Goal: Task Accomplishment & Management: Manage account settings

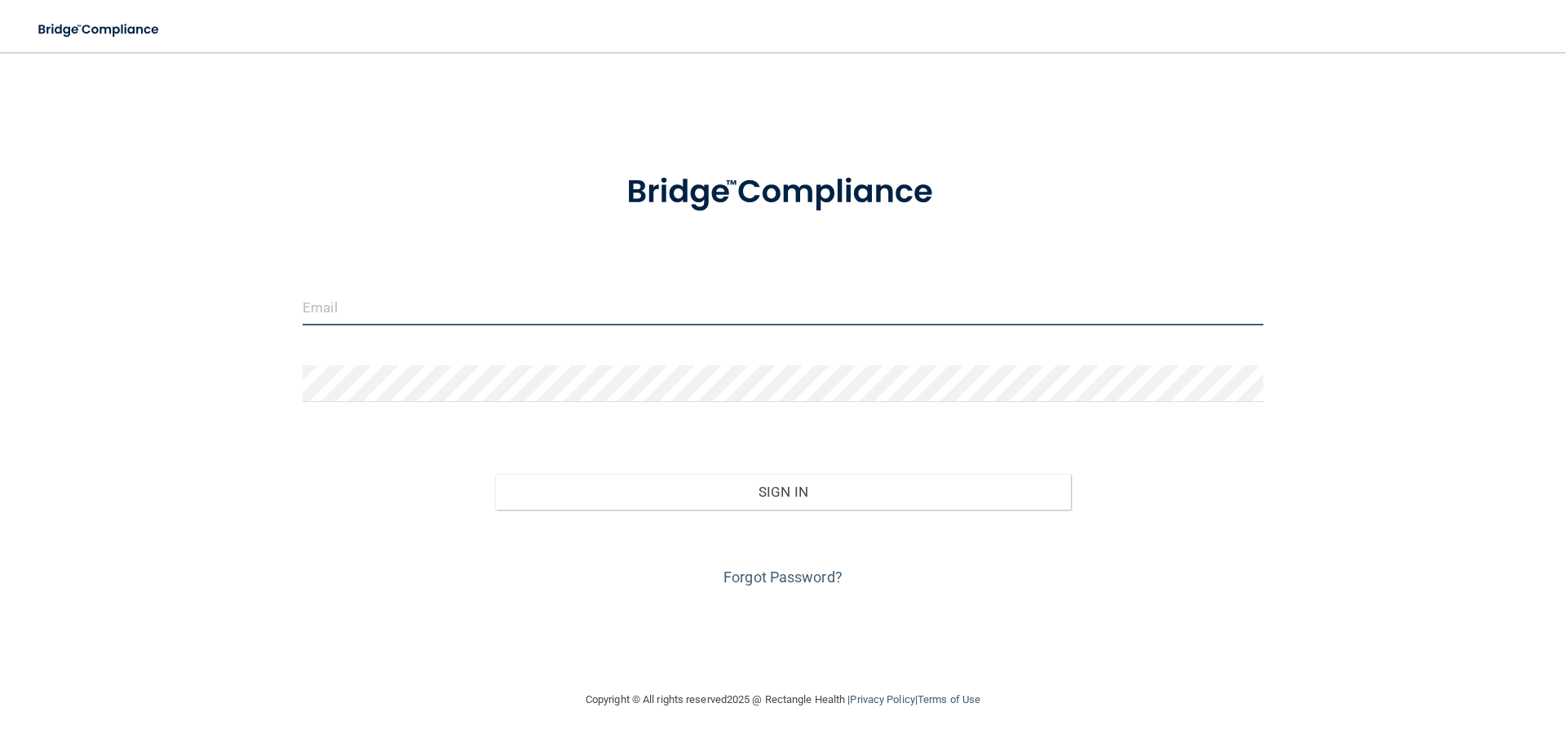
click at [538, 312] on input "email" at bounding box center [783, 307] width 961 height 37
type input "j"
type input "[EMAIL_ADDRESS][DOMAIN_NAME]"
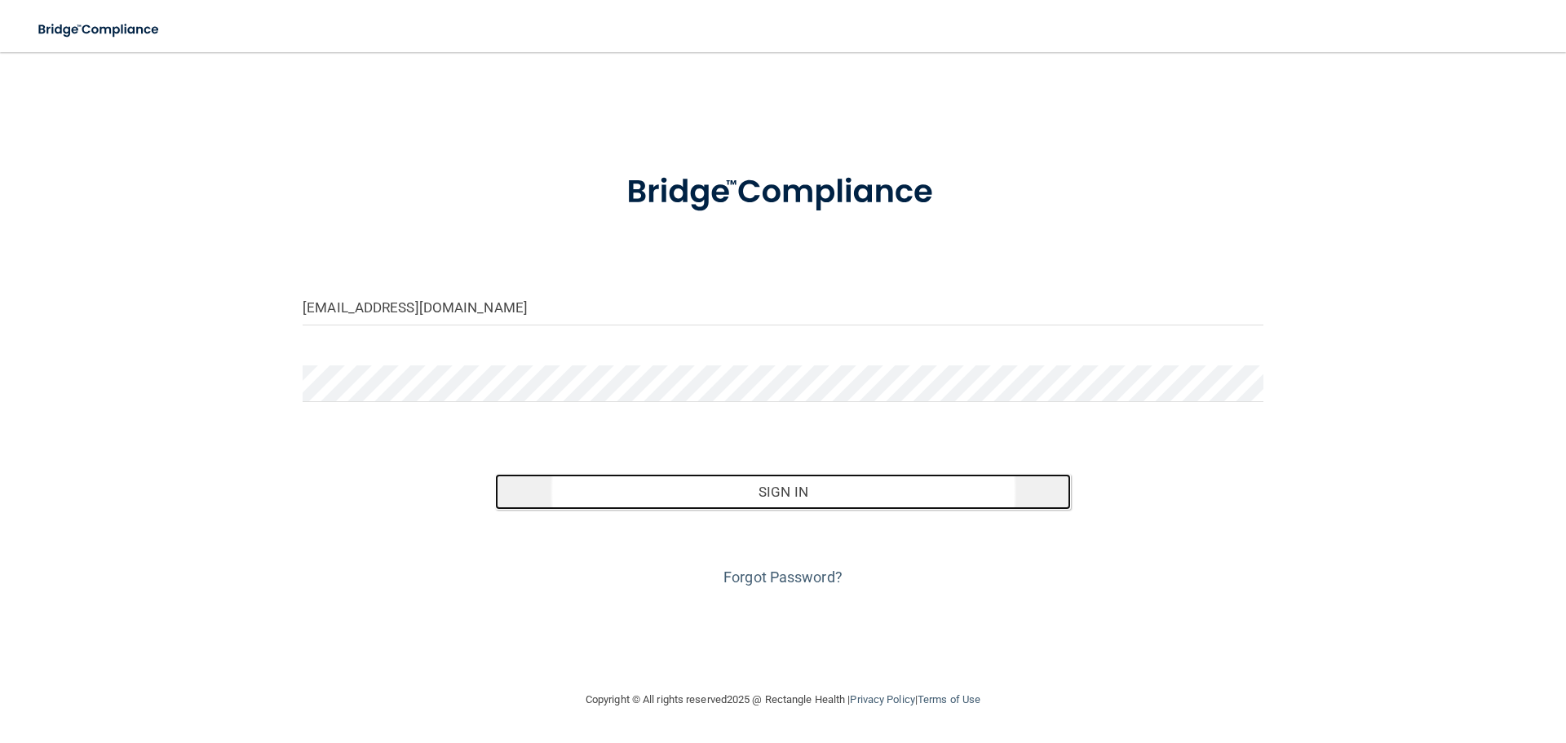
click at [714, 502] on button "Sign In" at bounding box center [783, 492] width 577 height 36
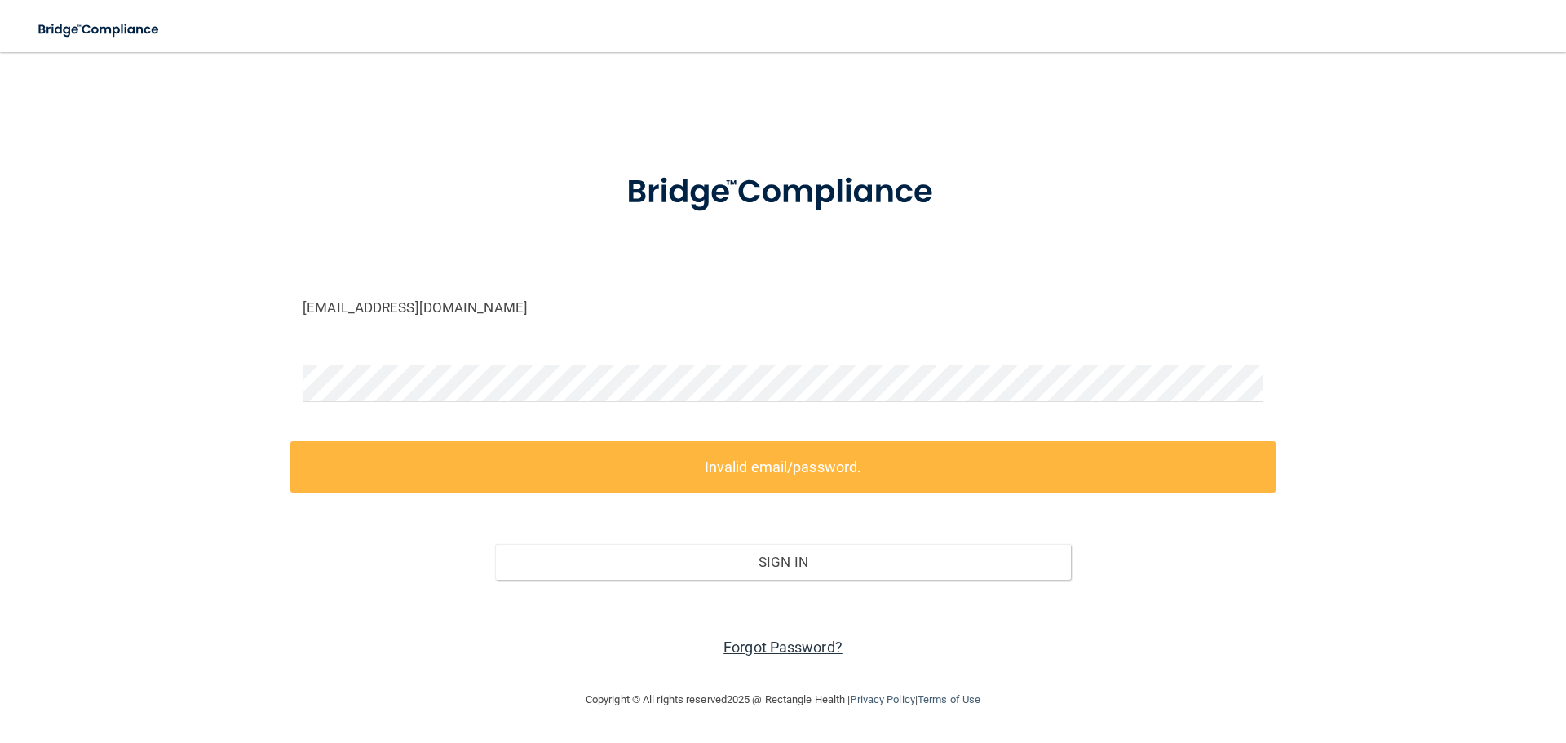
click at [796, 648] on link "Forgot Password?" at bounding box center [782, 647] width 119 height 17
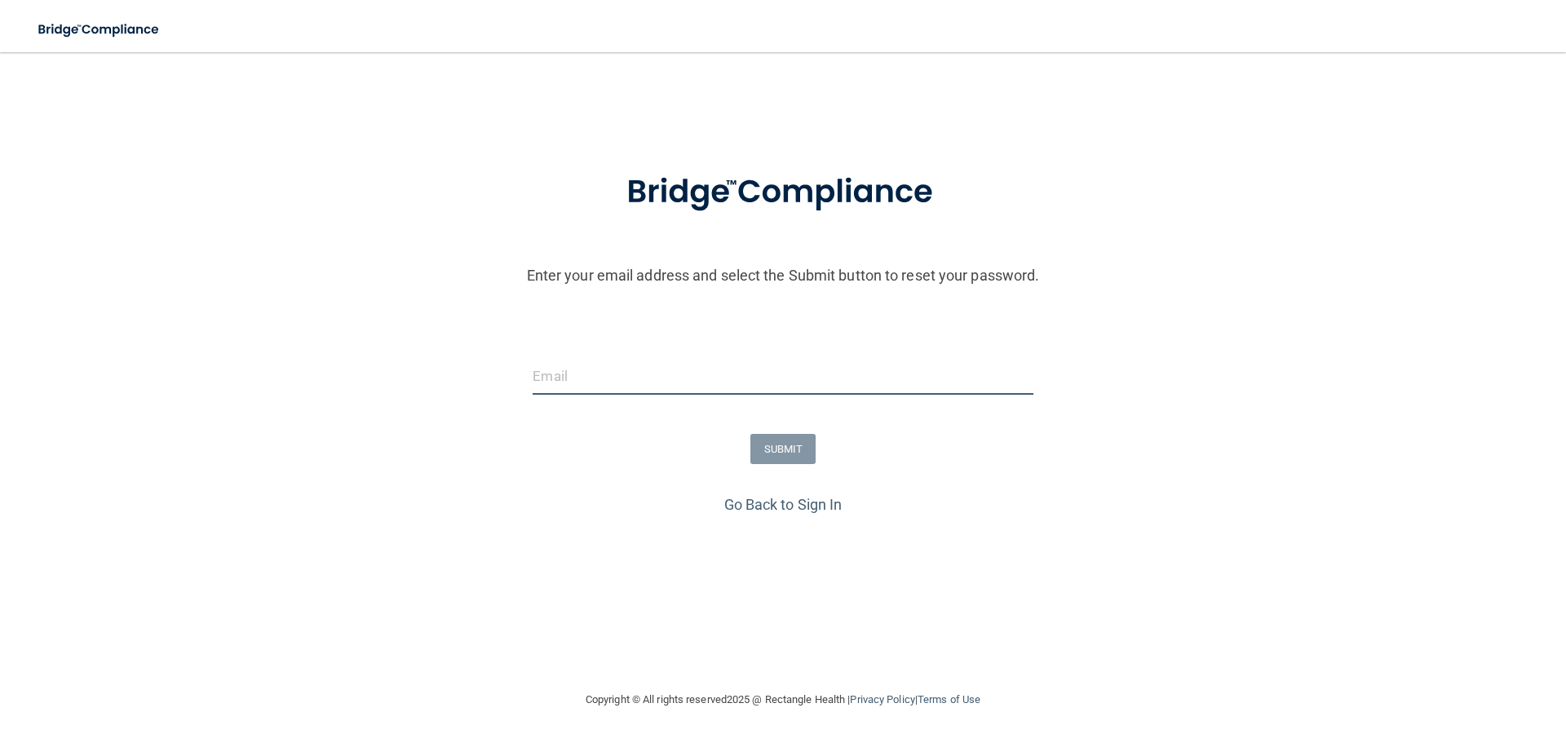
click at [787, 376] on input "email" at bounding box center [783, 376] width 500 height 37
type input "[EMAIL_ADDRESS][DOMAIN_NAME]"
click at [795, 450] on button "SUBMIT" at bounding box center [783, 449] width 66 height 30
